Goal: Task Accomplishment & Management: Manage account settings

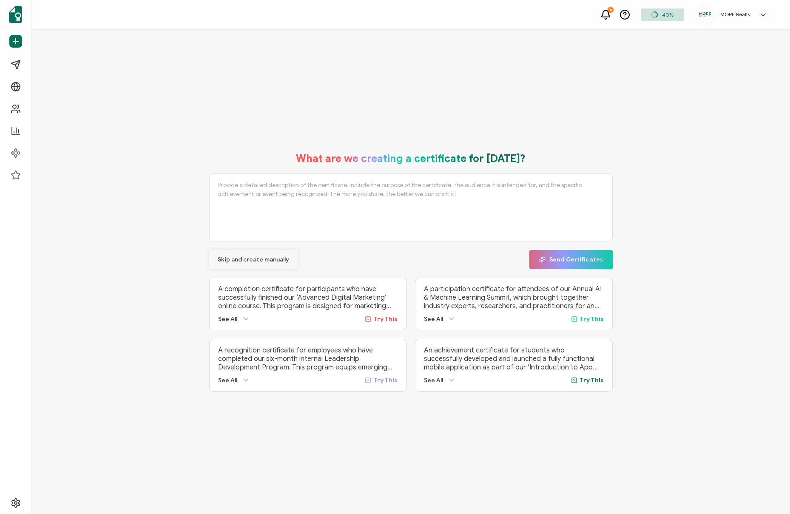
click at [262, 261] on span "Skip and create manually" at bounding box center [253, 260] width 71 height 6
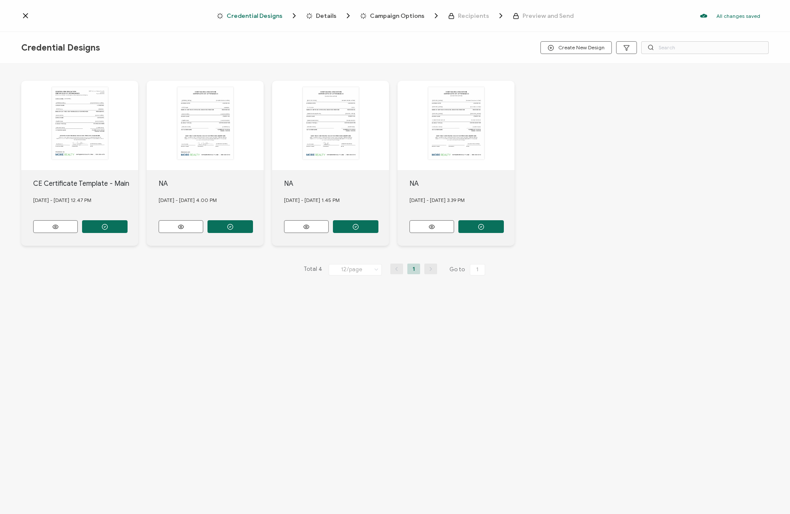
click at [25, 15] on icon at bounding box center [25, 16] width 4 height 4
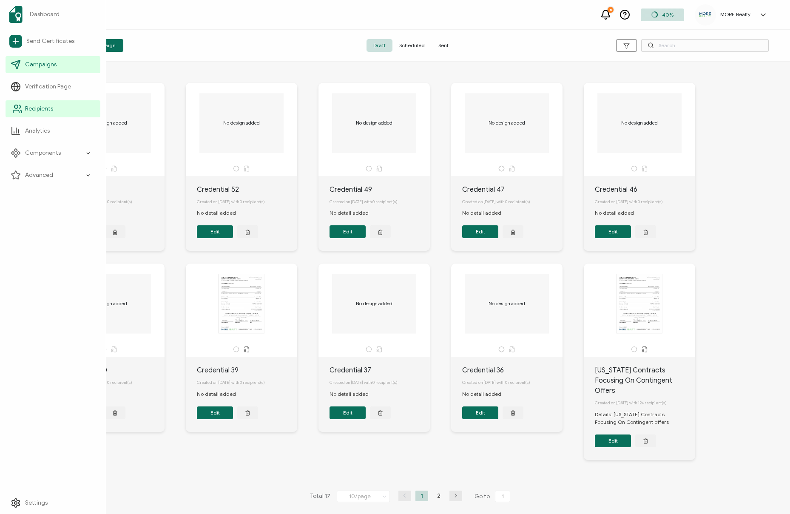
click at [45, 102] on link "Recipients" at bounding box center [53, 108] width 95 height 17
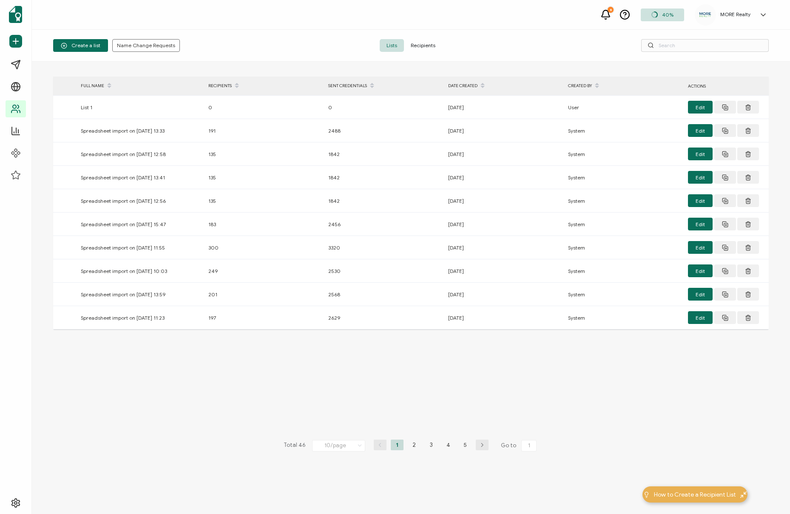
click at [428, 43] on span "Recipients" at bounding box center [423, 45] width 38 height 13
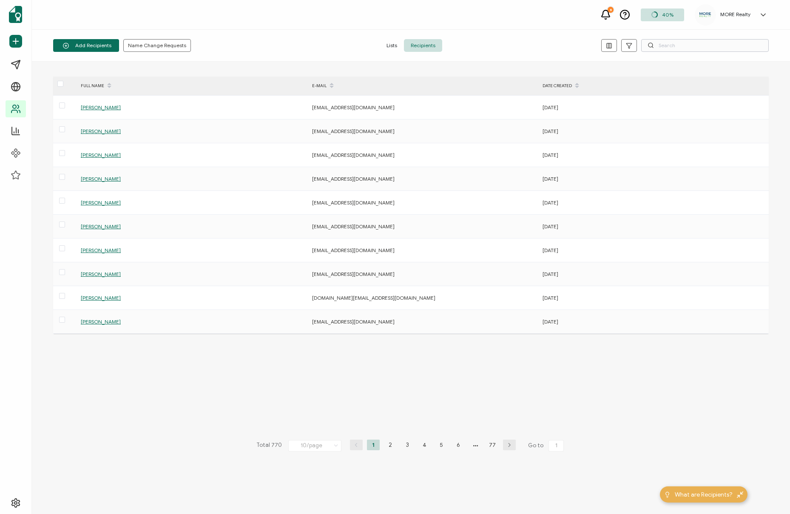
click at [720, 38] on div "Add Recipients Upload Spreadsheet Add a Single Recipient Name Change Requests L…" at bounding box center [411, 46] width 758 height 32
click at [720, 44] on input "text" at bounding box center [705, 45] width 128 height 13
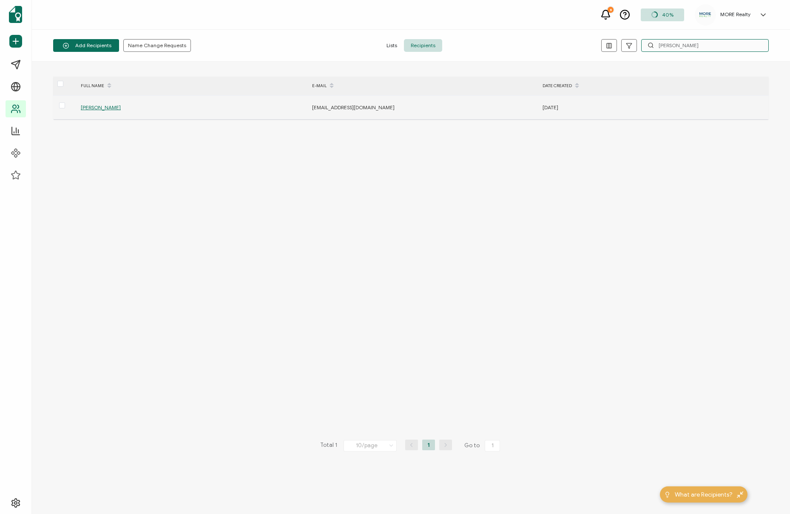
type input "[PERSON_NAME]"
click at [85, 108] on span "[PERSON_NAME]" at bounding box center [101, 107] width 40 height 6
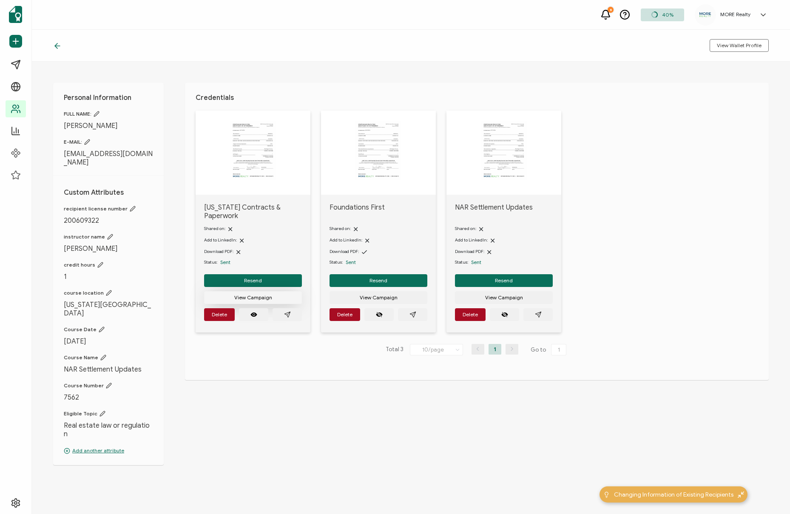
click at [273, 291] on button "View Campaign" at bounding box center [253, 297] width 98 height 13
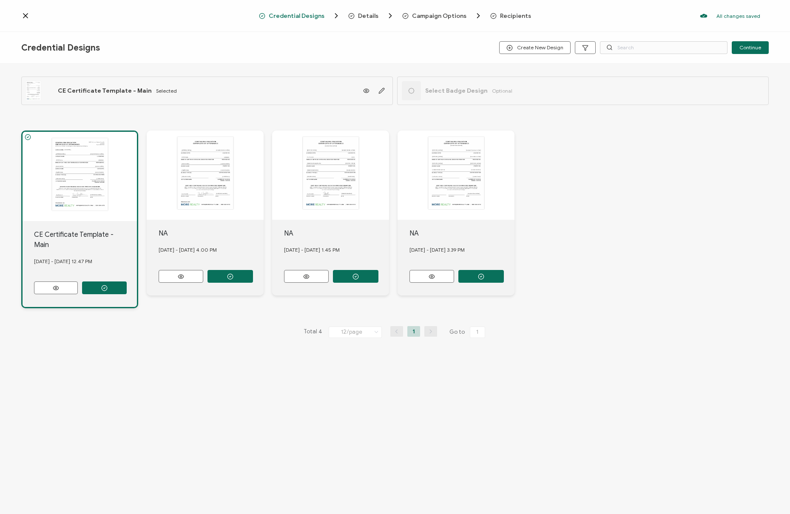
click at [24, 19] on icon at bounding box center [25, 15] width 9 height 9
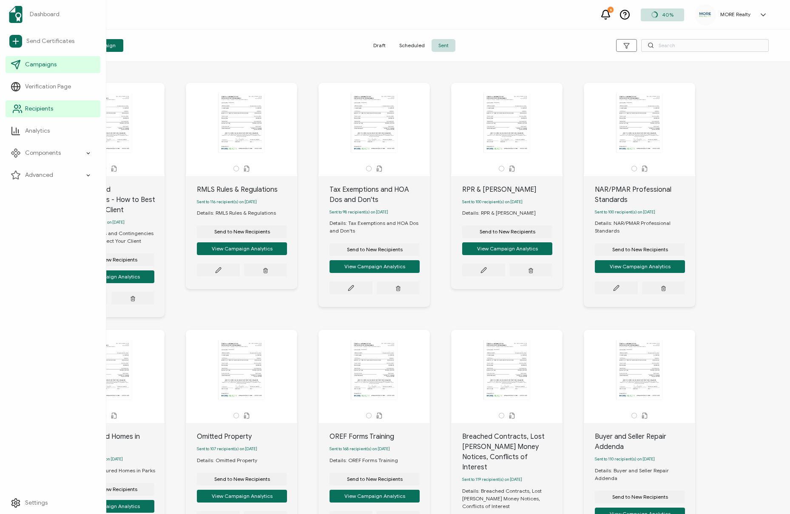
click at [22, 108] on icon at bounding box center [17, 109] width 10 height 10
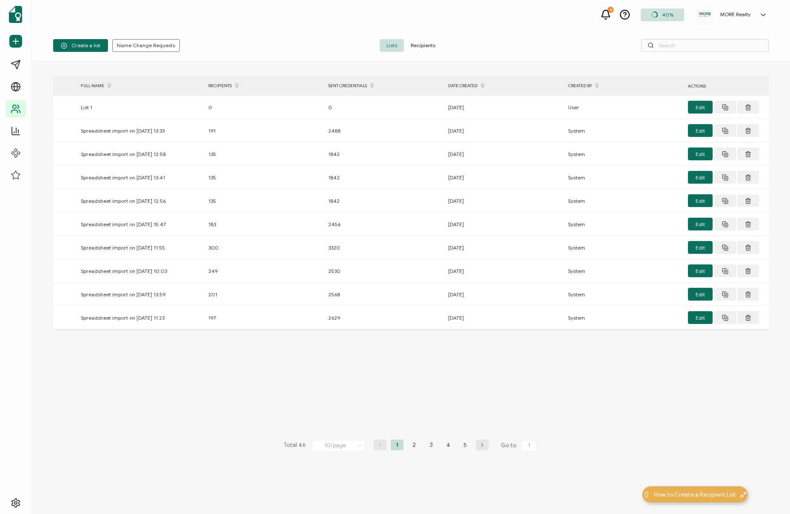
click at [421, 43] on span "Recipients" at bounding box center [423, 45] width 38 height 13
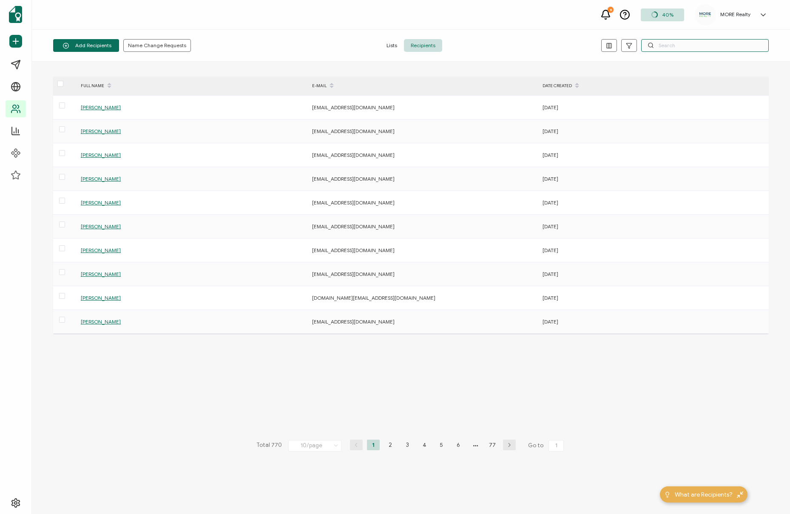
click at [669, 47] on input "text" at bounding box center [705, 45] width 128 height 13
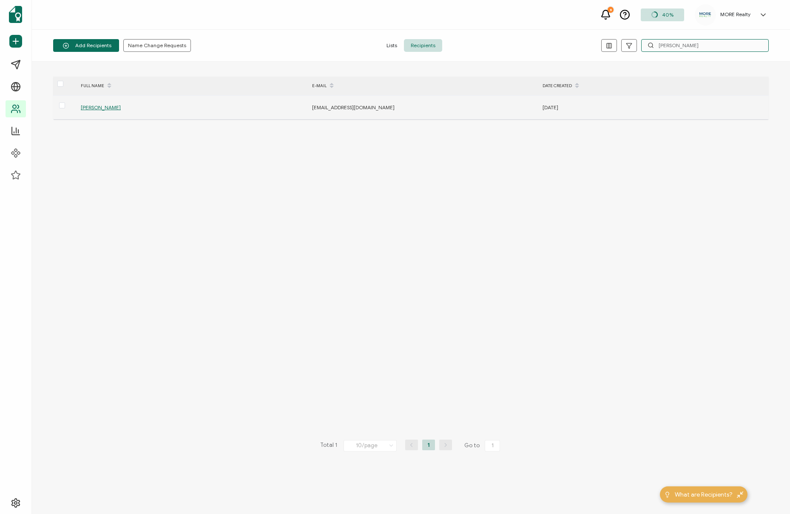
type input "[PERSON_NAME]"
click at [108, 110] on span "[PERSON_NAME]" at bounding box center [101, 107] width 40 height 6
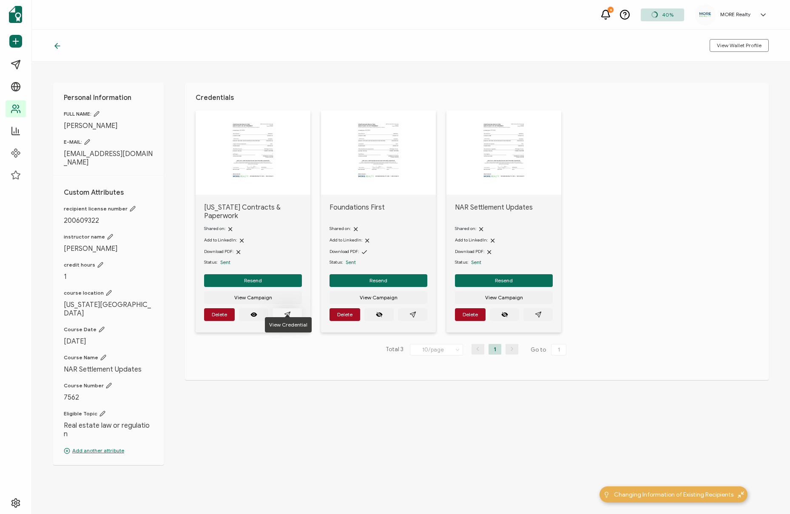
click at [286, 311] on icon "paper plane outline" at bounding box center [287, 314] width 7 height 7
